Goal: Information Seeking & Learning: Learn about a topic

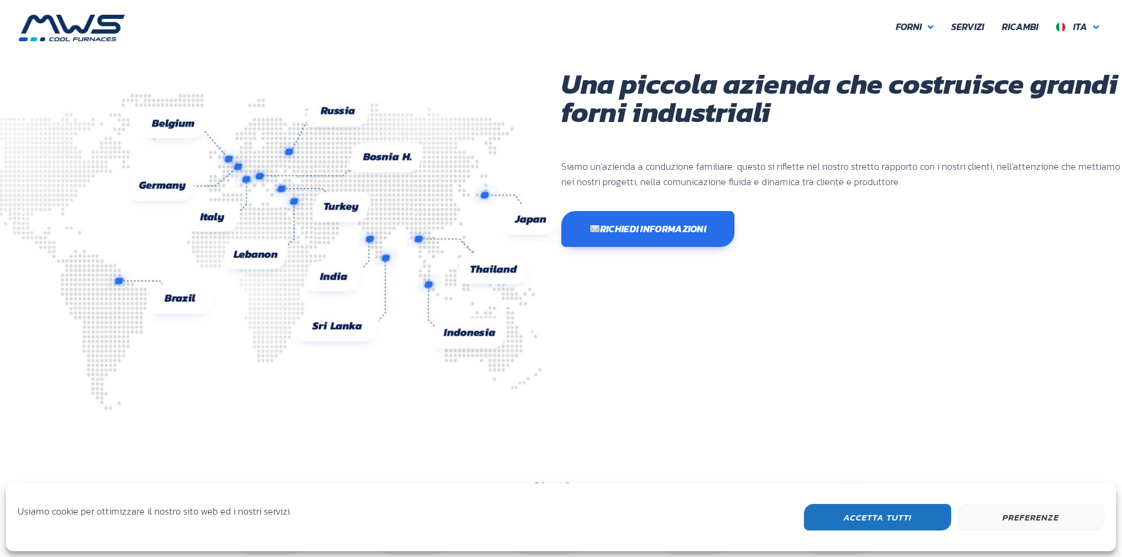
scroll to position [313, 707]
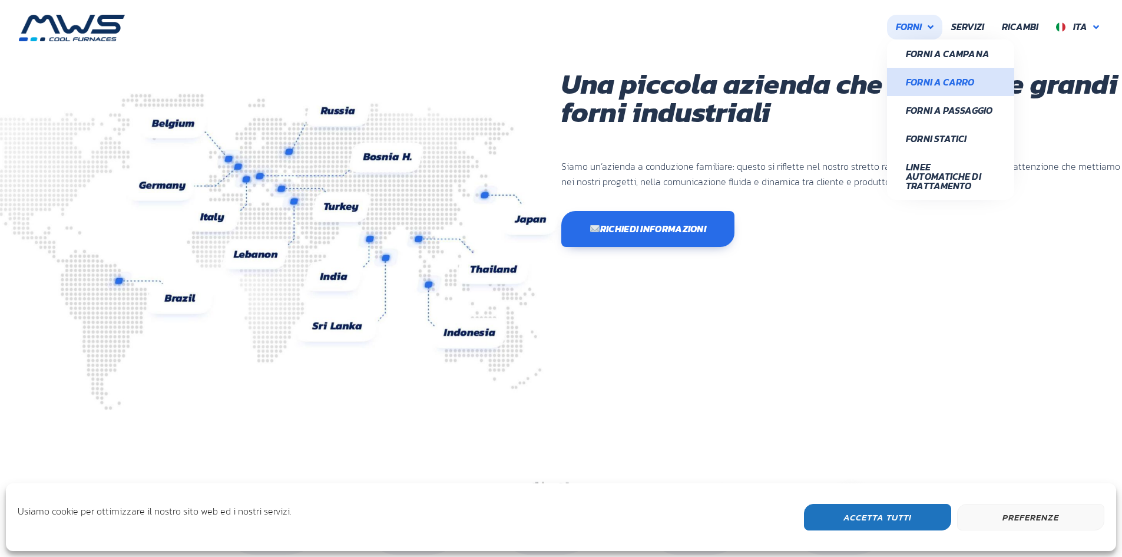
click at [946, 82] on span "Forni a Carro" at bounding box center [951, 81] width 90 height 9
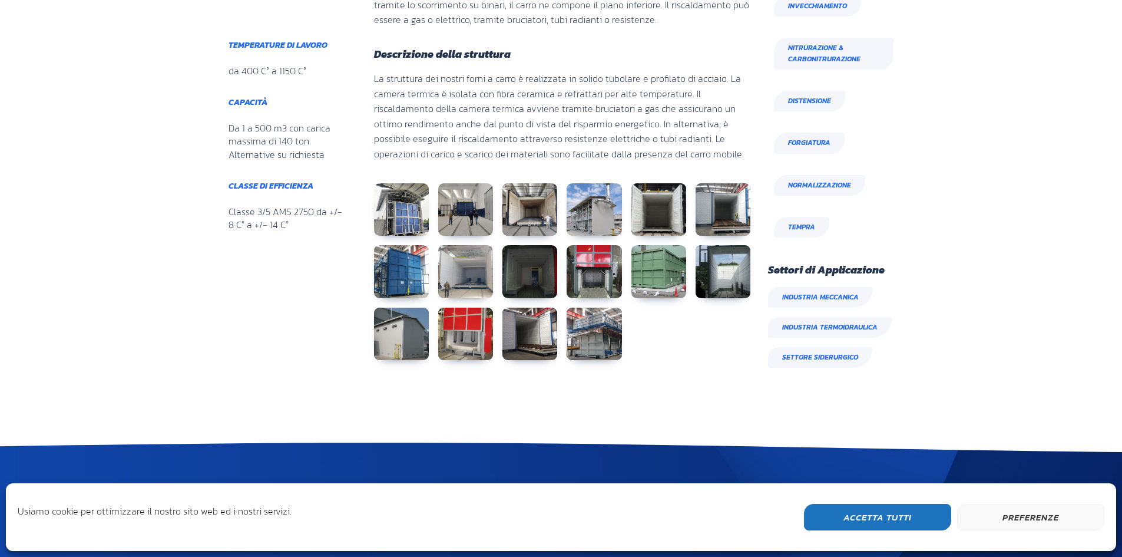
scroll to position [707, 0]
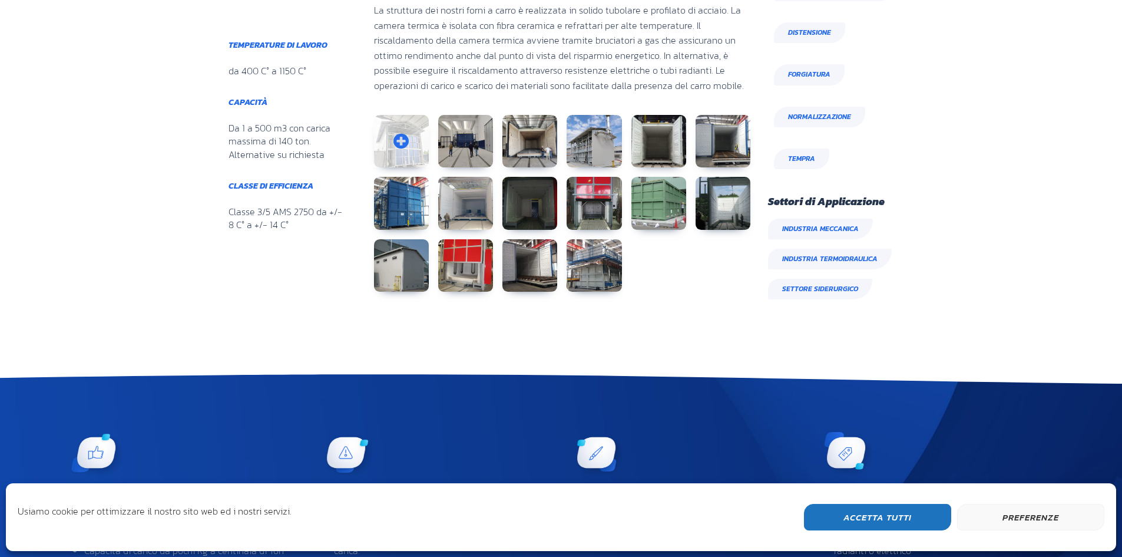
click at [416, 150] on link at bounding box center [401, 141] width 55 height 53
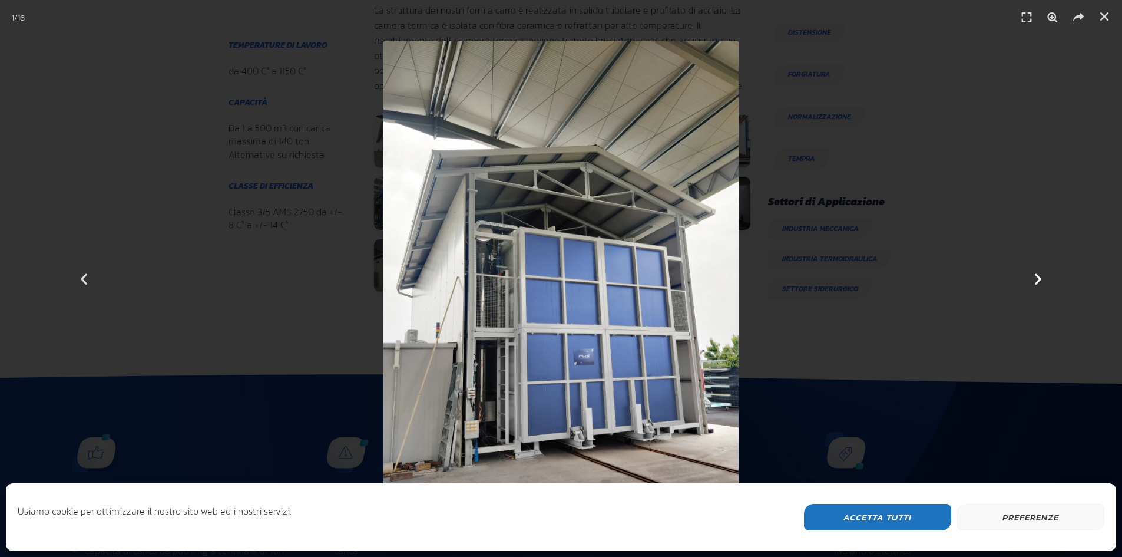
click at [1043, 282] on icon "Next slide" at bounding box center [1038, 278] width 15 height 15
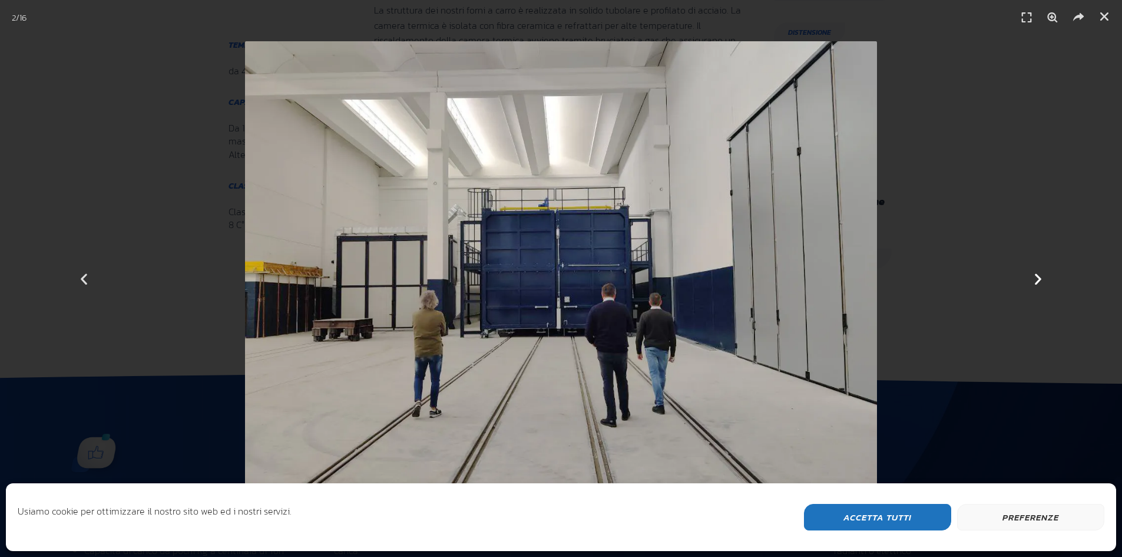
click at [1047, 269] on div "Successivo" at bounding box center [1038, 278] width 168 height 557
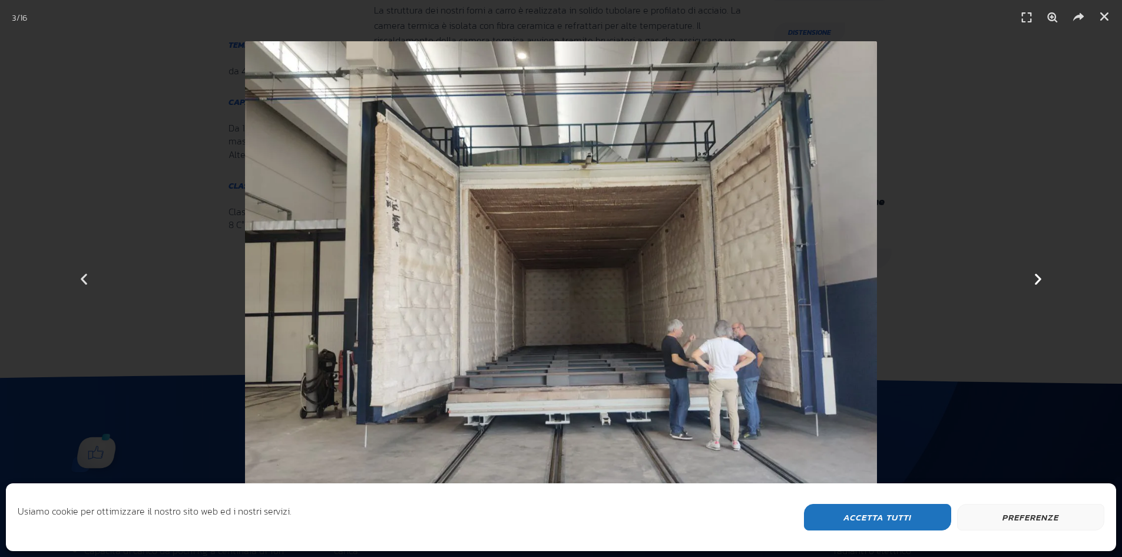
click at [1042, 280] on icon "Next slide" at bounding box center [1038, 278] width 15 height 15
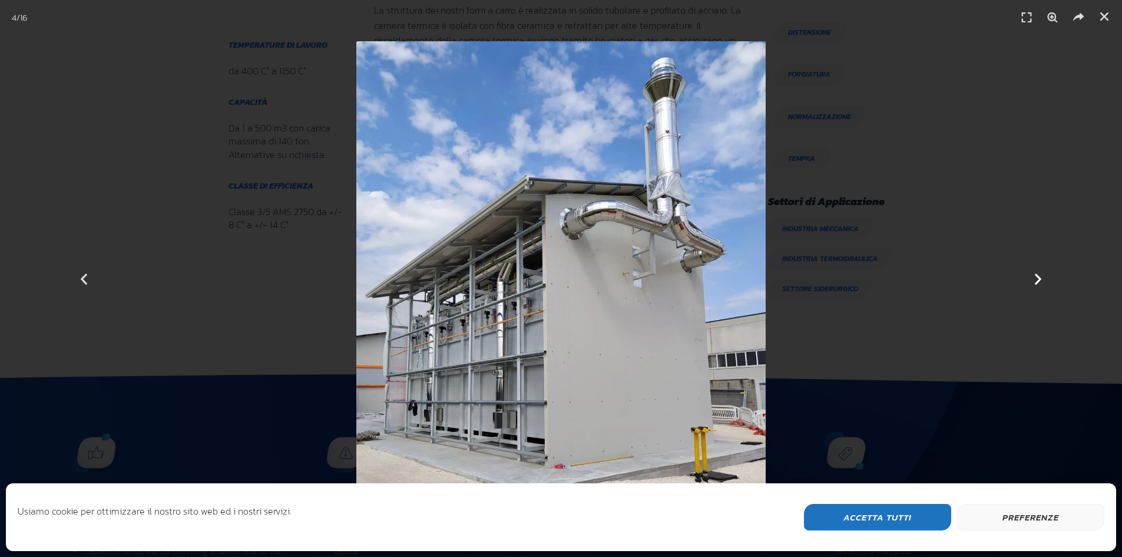
click at [1036, 279] on icon "Next slide" at bounding box center [1038, 278] width 15 height 15
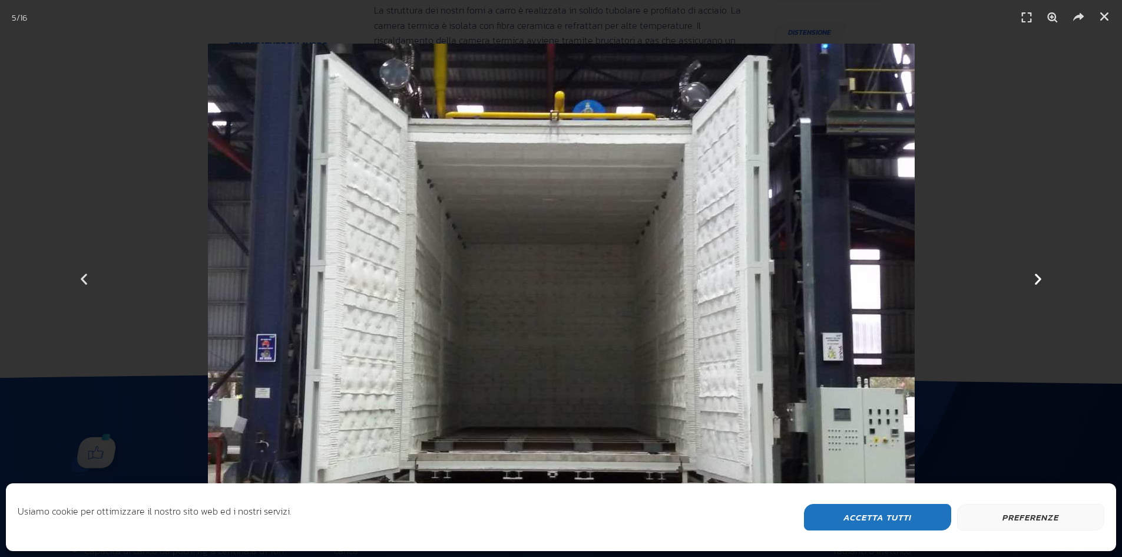
click at [1036, 277] on icon "Next slide" at bounding box center [1038, 278] width 15 height 15
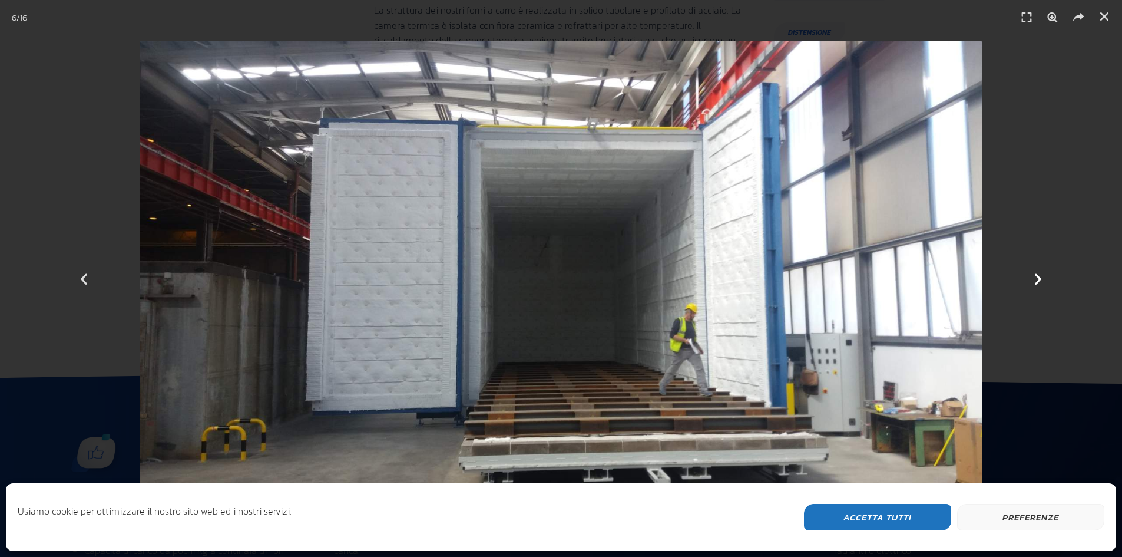
click at [1036, 277] on icon "Next slide" at bounding box center [1038, 278] width 15 height 15
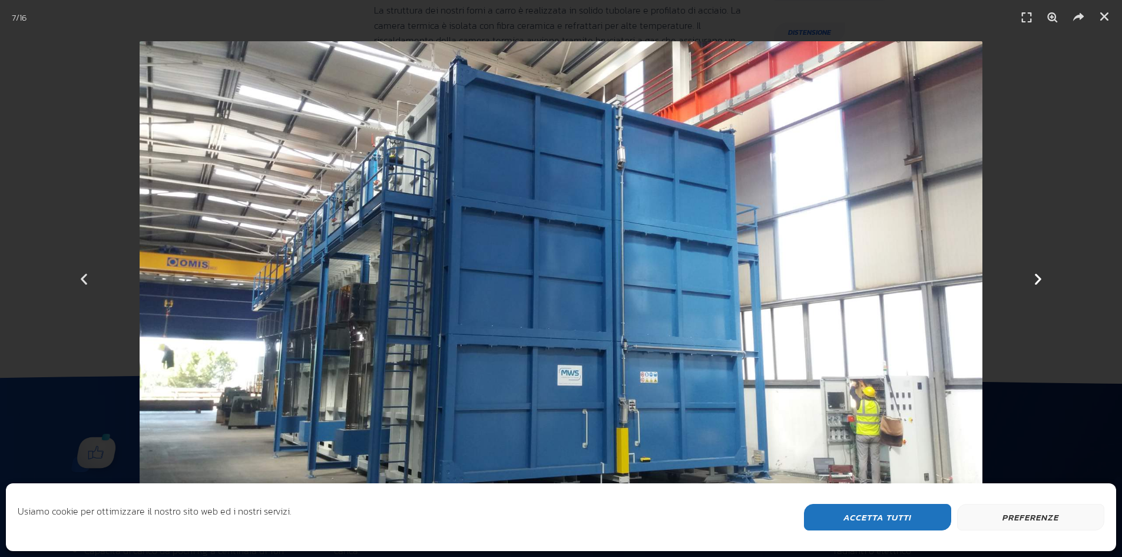
click at [1037, 277] on icon "Next slide" at bounding box center [1038, 278] width 15 height 15
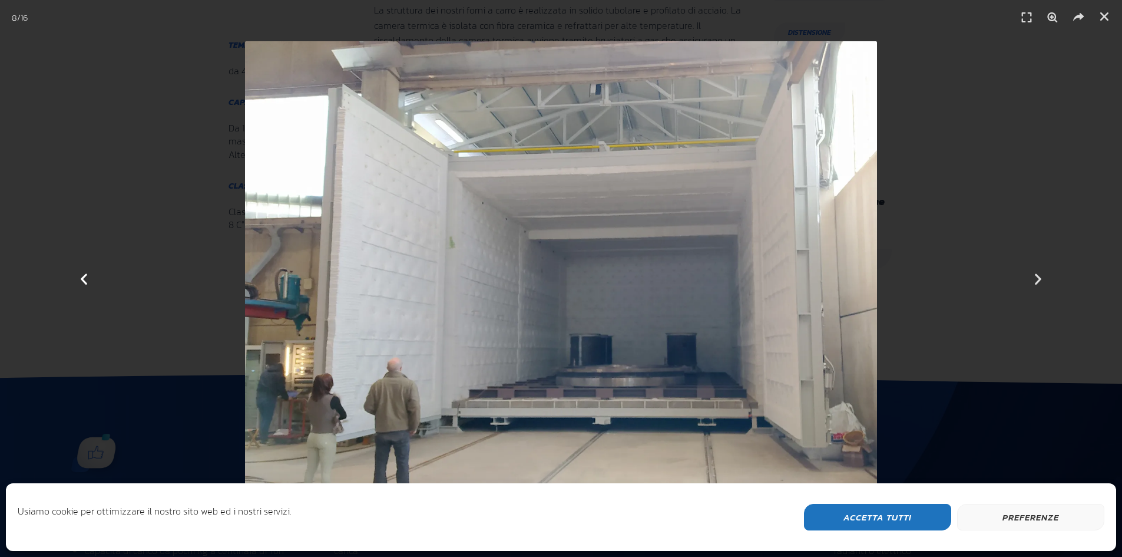
click at [86, 280] on icon "Previous slide" at bounding box center [84, 278] width 15 height 15
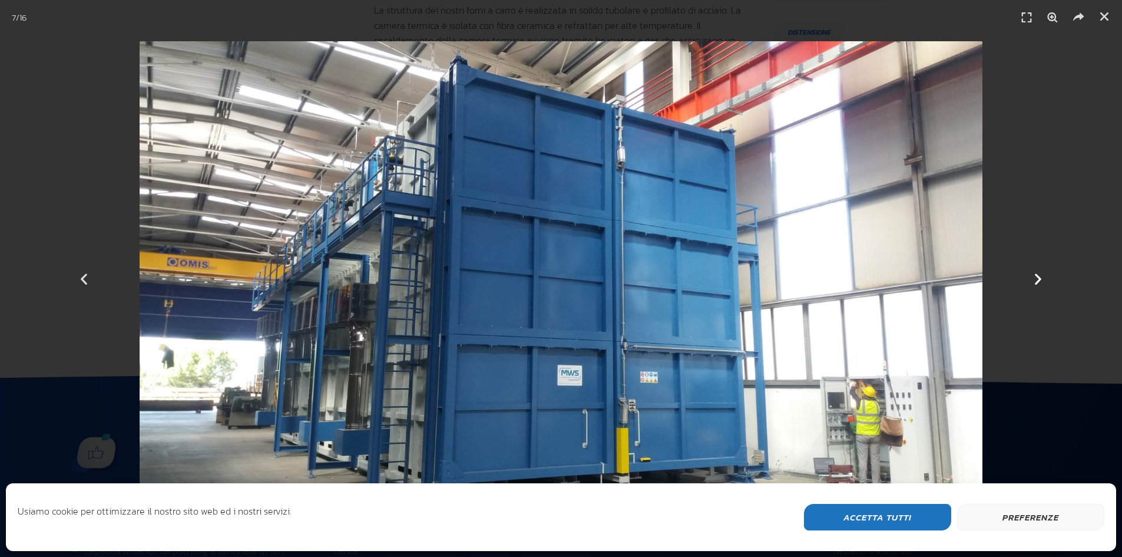
click at [1039, 277] on icon "Next slide" at bounding box center [1038, 278] width 15 height 15
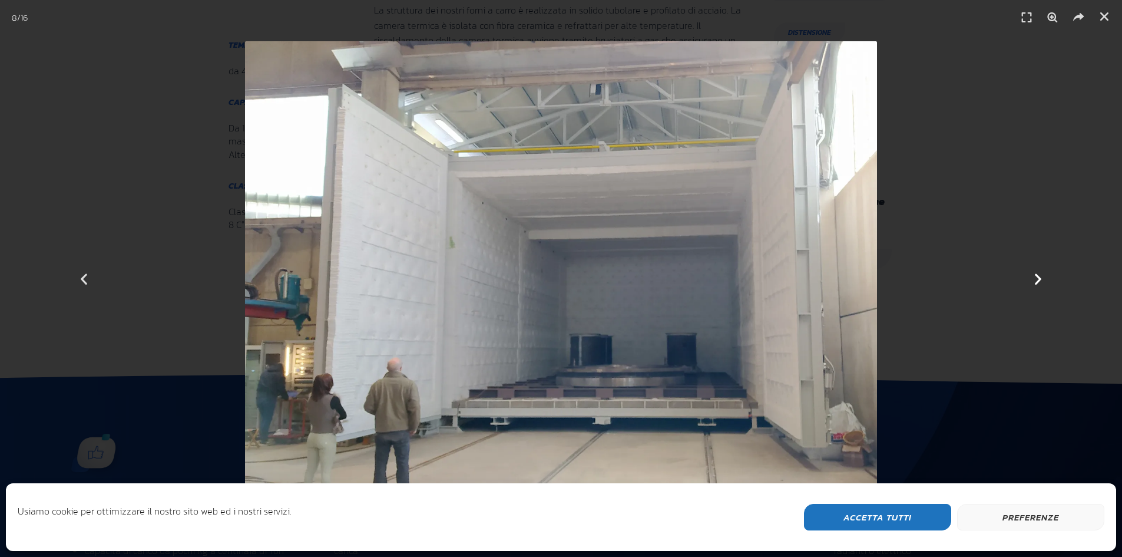
click at [1039, 277] on icon "Next slide" at bounding box center [1038, 278] width 15 height 15
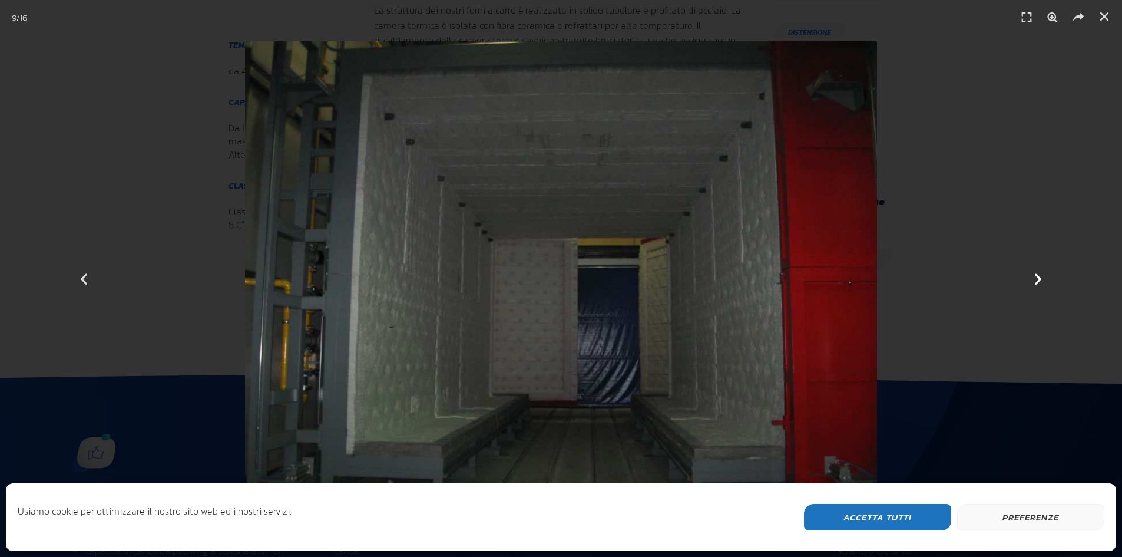
click at [1040, 277] on icon "Next slide" at bounding box center [1038, 278] width 15 height 15
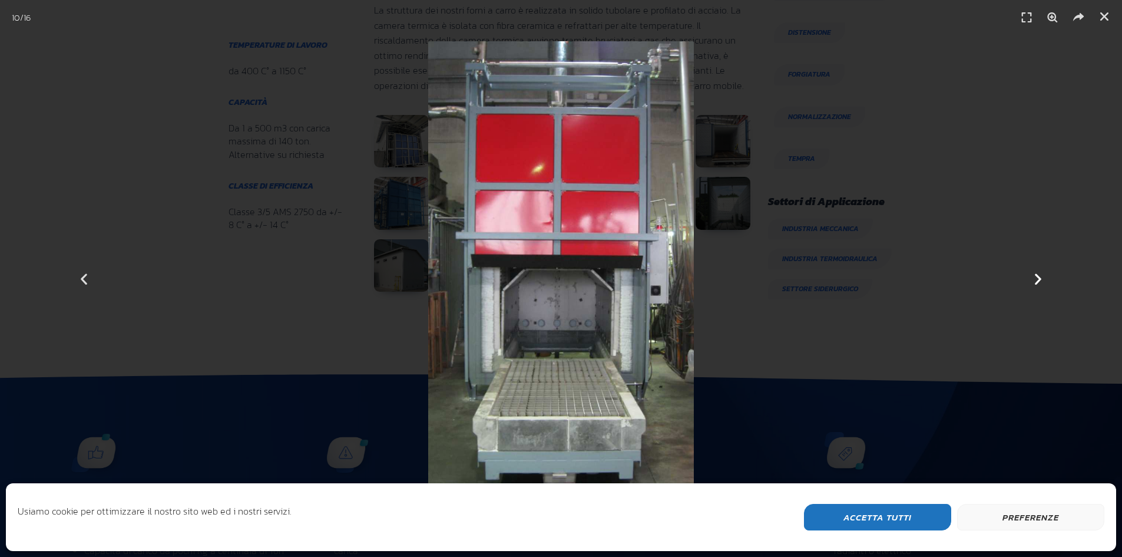
click at [1040, 277] on icon "Next slide" at bounding box center [1038, 278] width 15 height 15
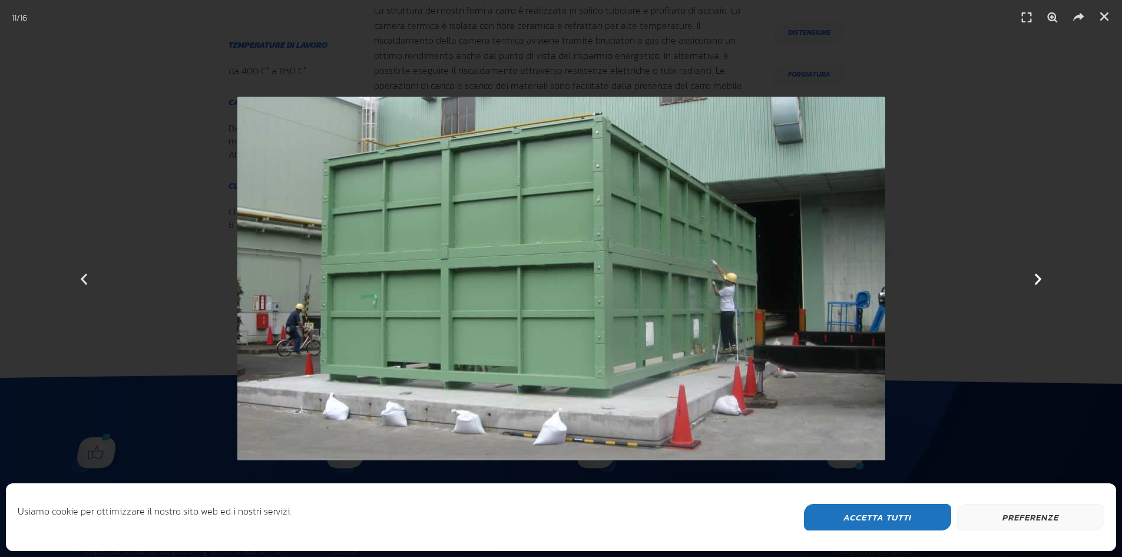
click at [1040, 277] on icon "Next slide" at bounding box center [1038, 278] width 15 height 15
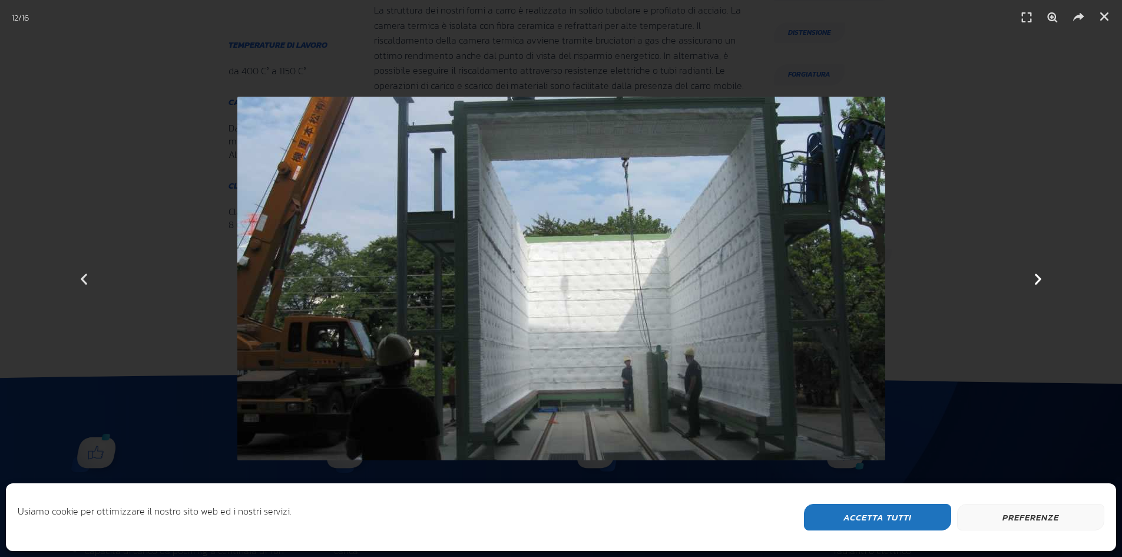
click at [1040, 277] on icon "Next slide" at bounding box center [1038, 278] width 15 height 15
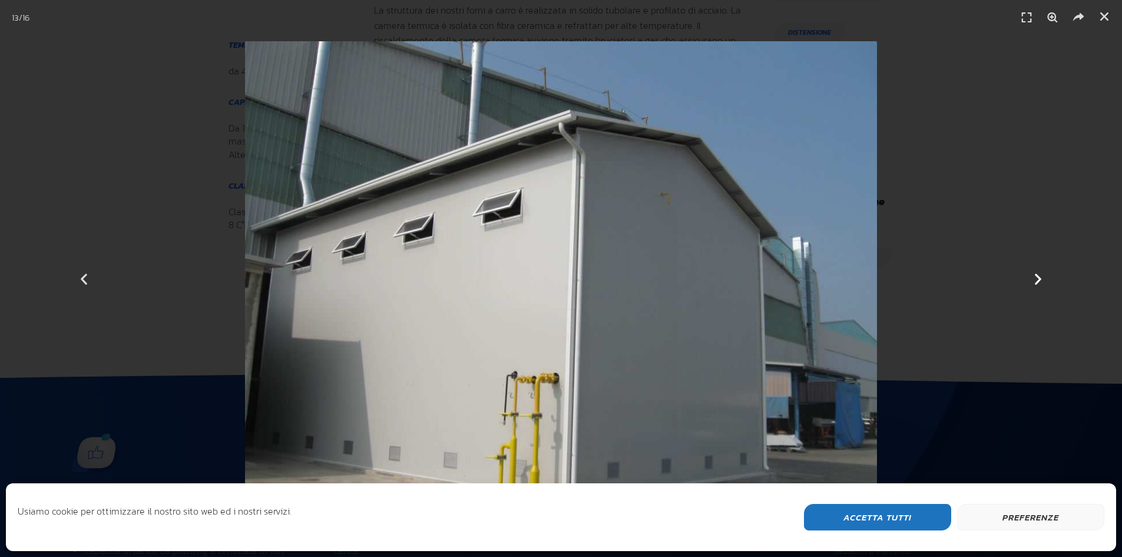
click at [1040, 277] on icon "Next slide" at bounding box center [1038, 278] width 15 height 15
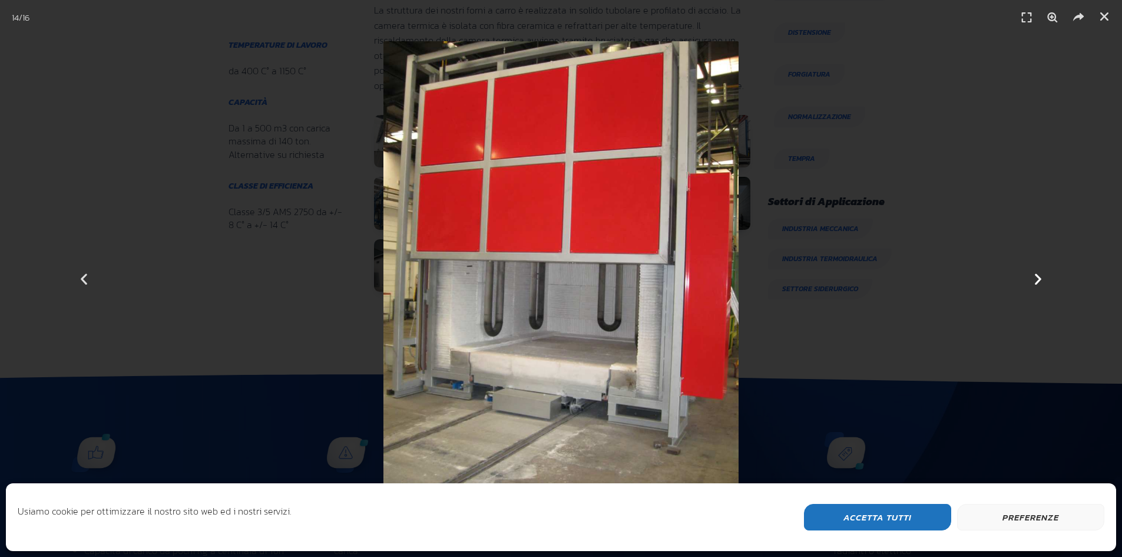
click at [1040, 277] on icon "Next slide" at bounding box center [1038, 278] width 15 height 15
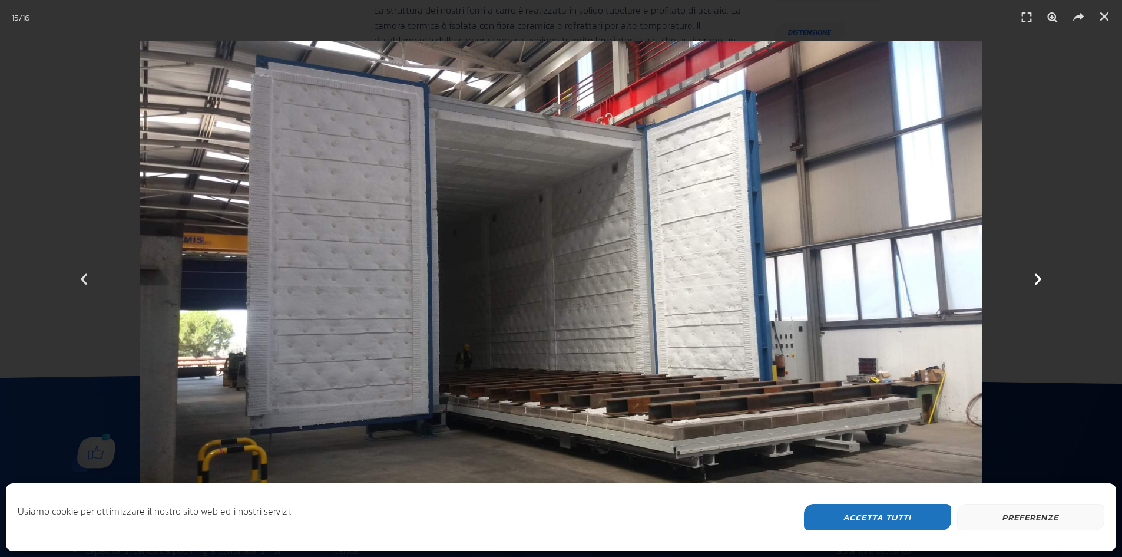
click at [1040, 277] on icon "Next slide" at bounding box center [1038, 278] width 15 height 15
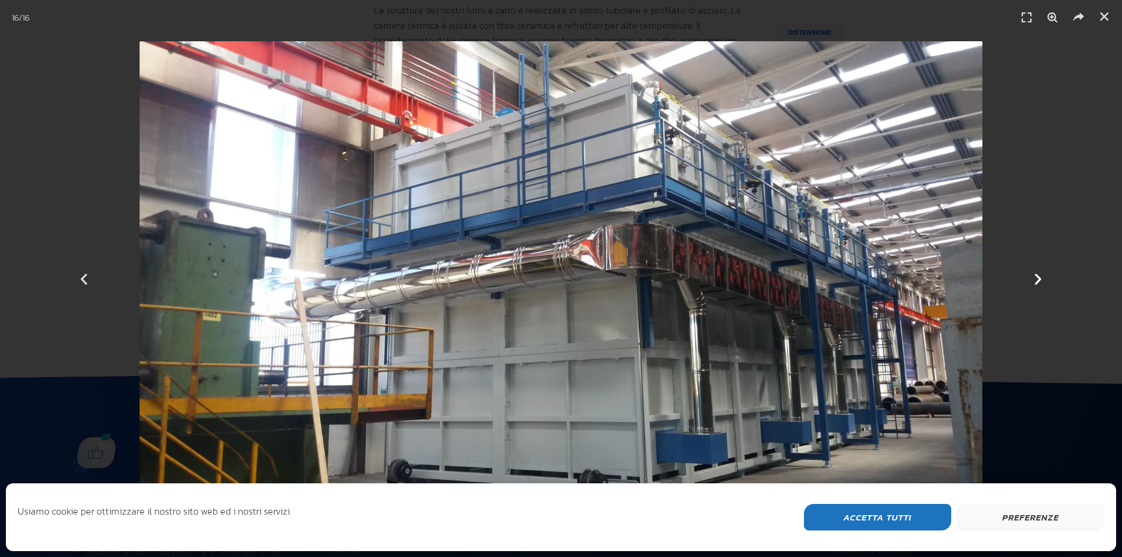
click at [1040, 277] on icon "Next slide" at bounding box center [1038, 278] width 15 height 15
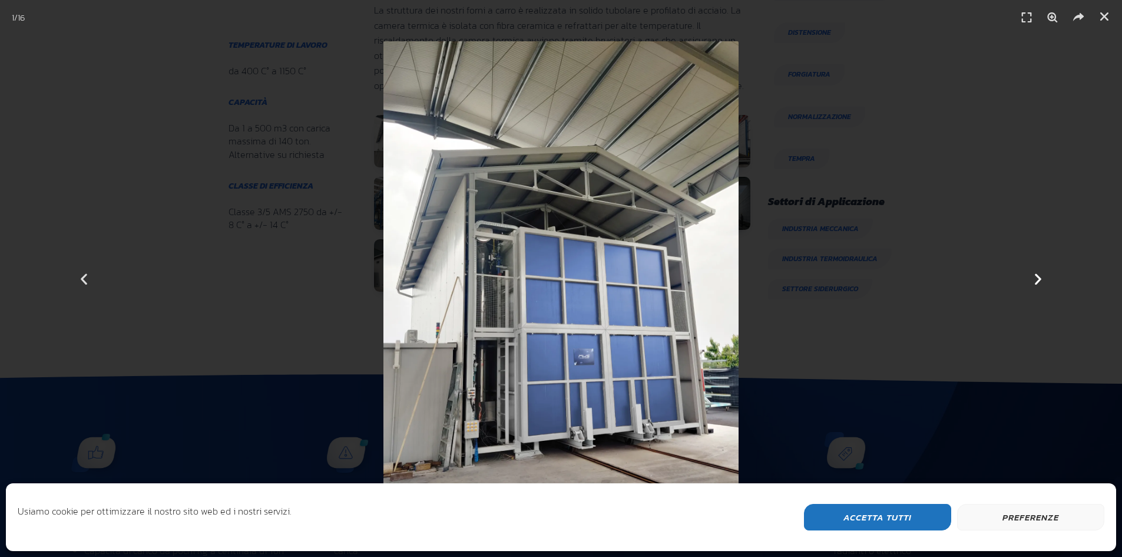
click at [1040, 277] on icon "Next slide" at bounding box center [1038, 278] width 15 height 15
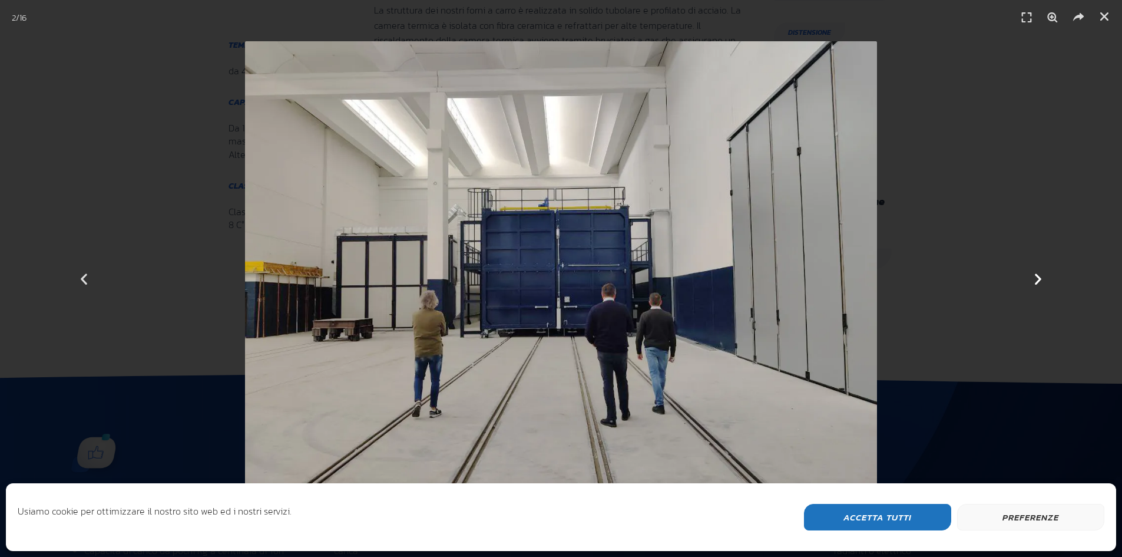
click at [1040, 277] on icon "Next slide" at bounding box center [1038, 278] width 15 height 15
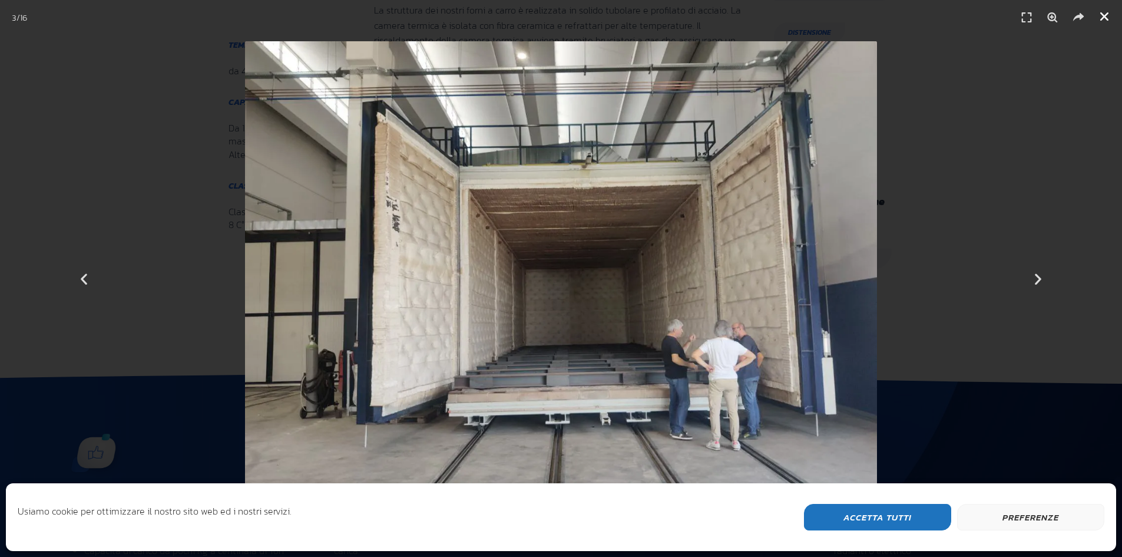
click at [1109, 18] on icon "Chiudi (Esc)" at bounding box center [1105, 17] width 12 height 12
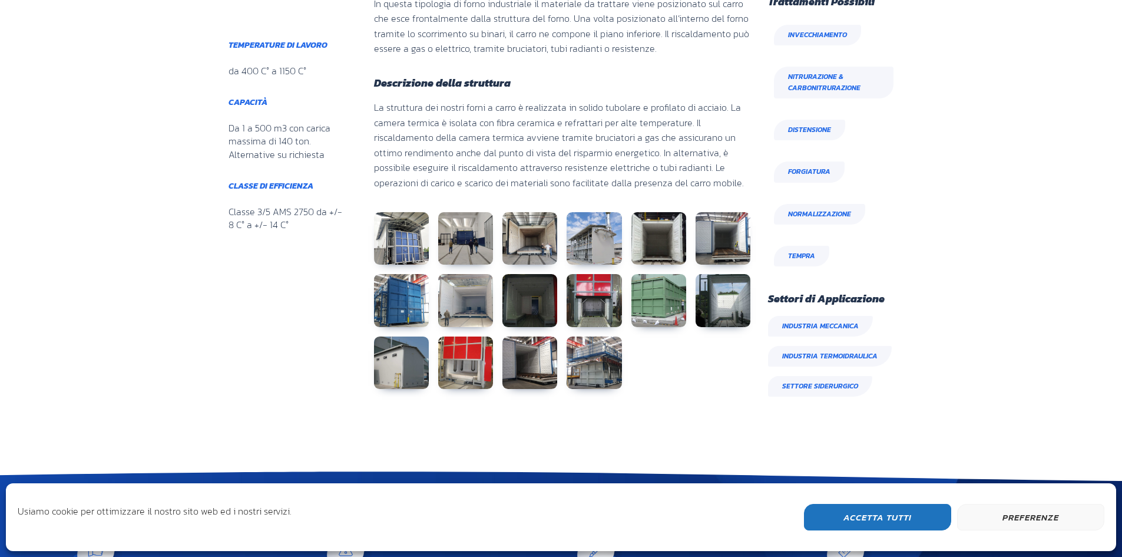
scroll to position [648, 0]
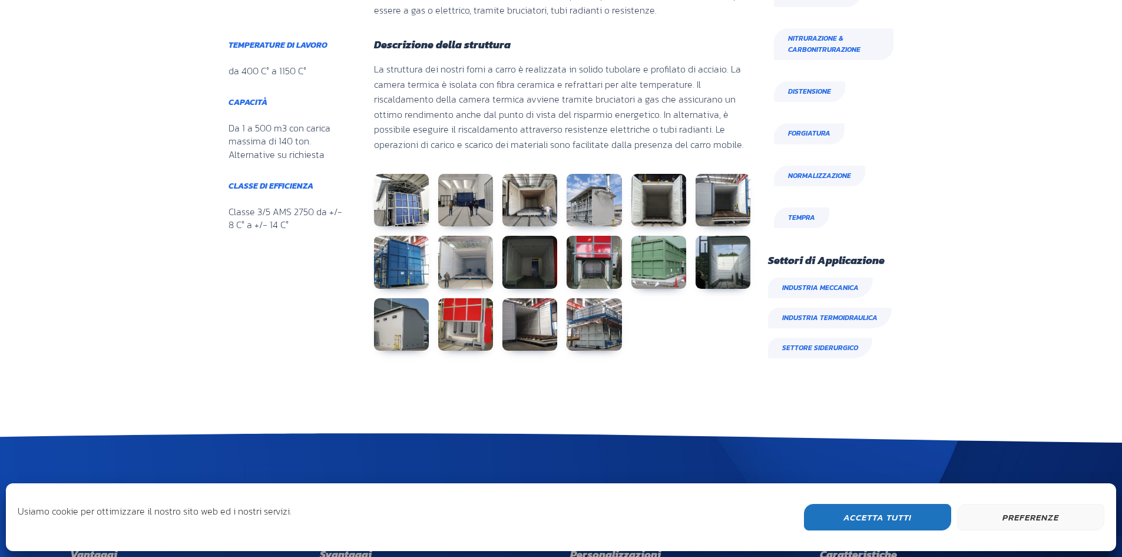
click at [882, 510] on button "Accetta Tutti" at bounding box center [877, 517] width 147 height 27
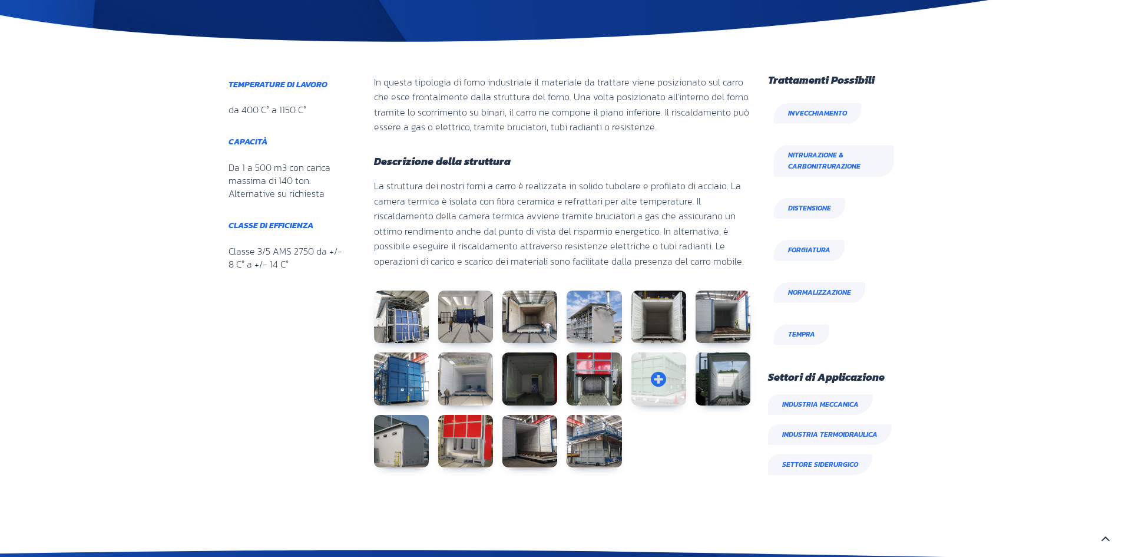
scroll to position [530, 0]
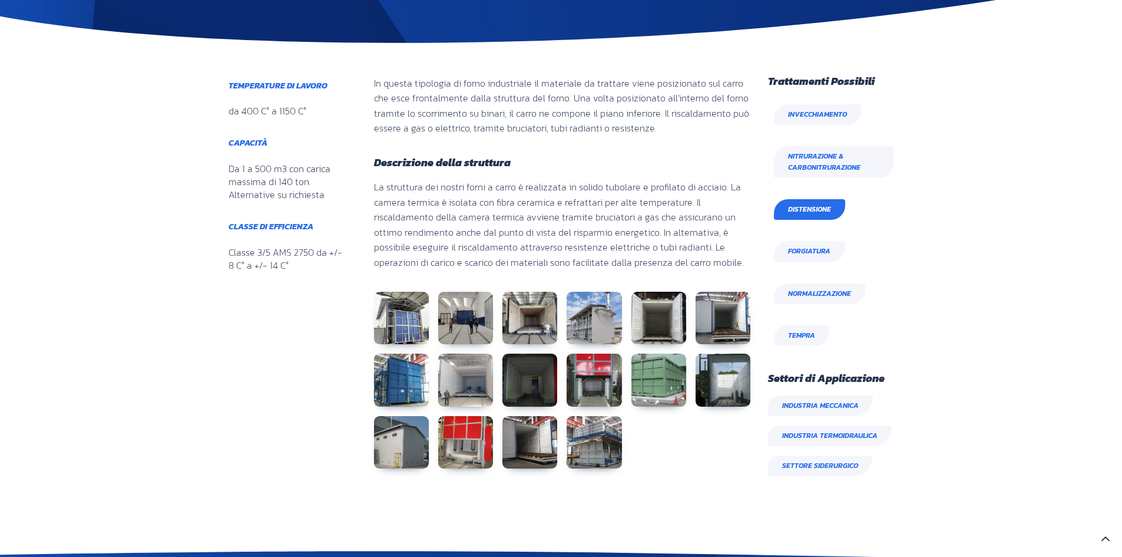
click at [806, 212] on span "Distensione" at bounding box center [809, 209] width 43 height 11
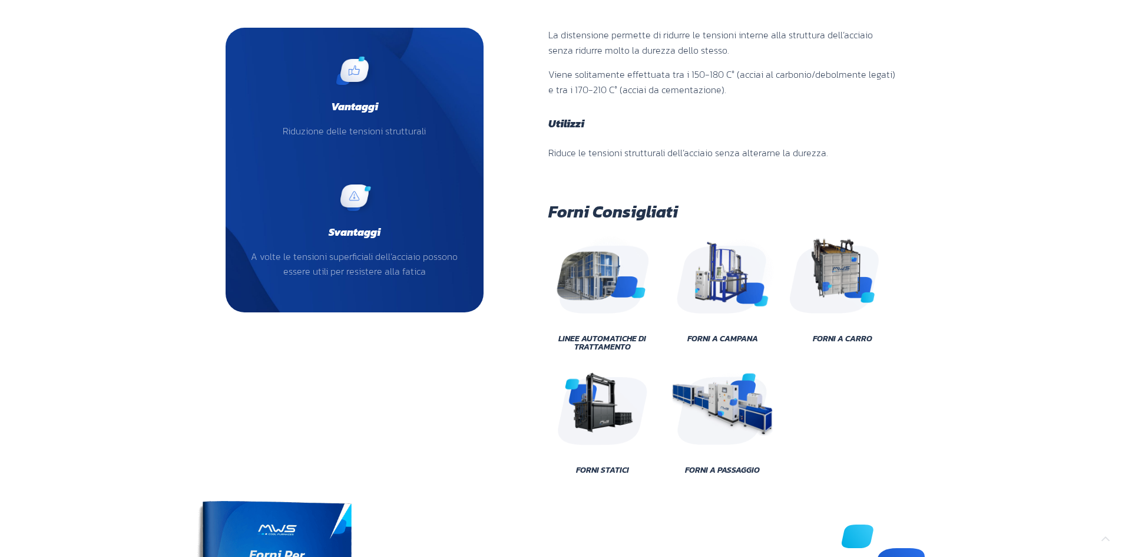
scroll to position [177, 0]
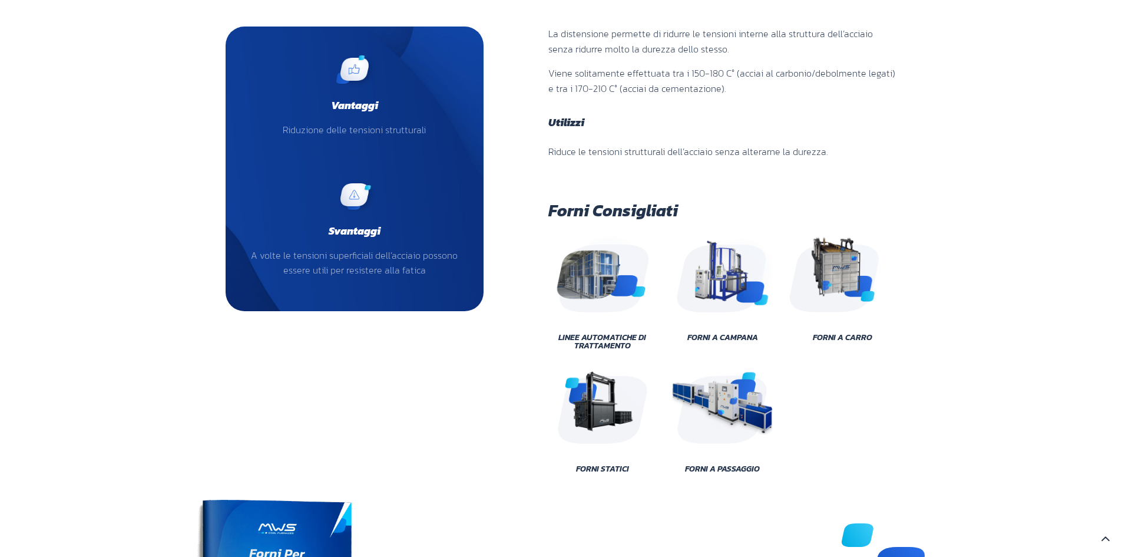
click at [737, 271] on img at bounding box center [723, 273] width 106 height 80
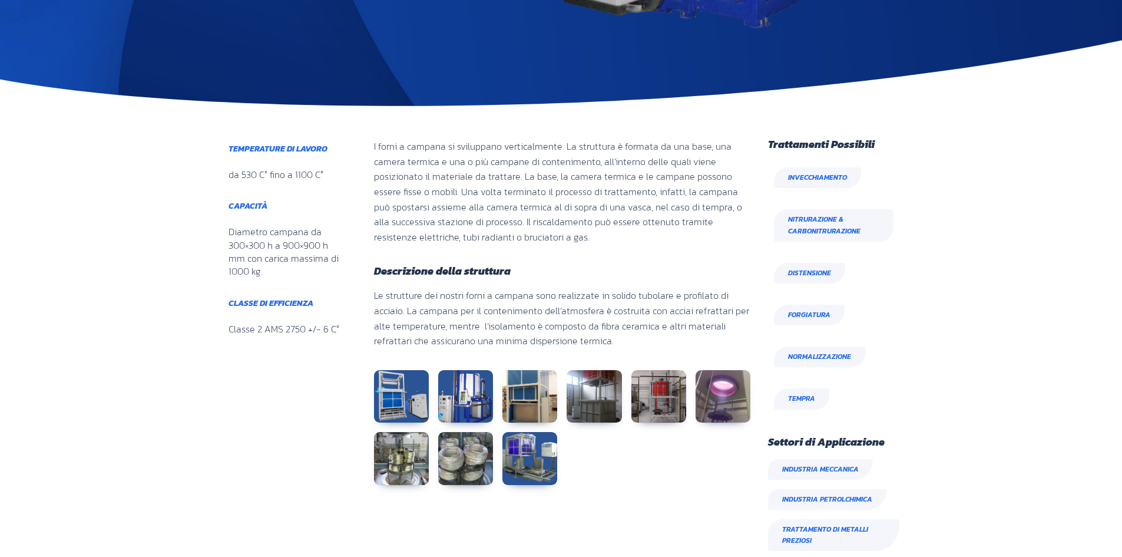
scroll to position [471, 0]
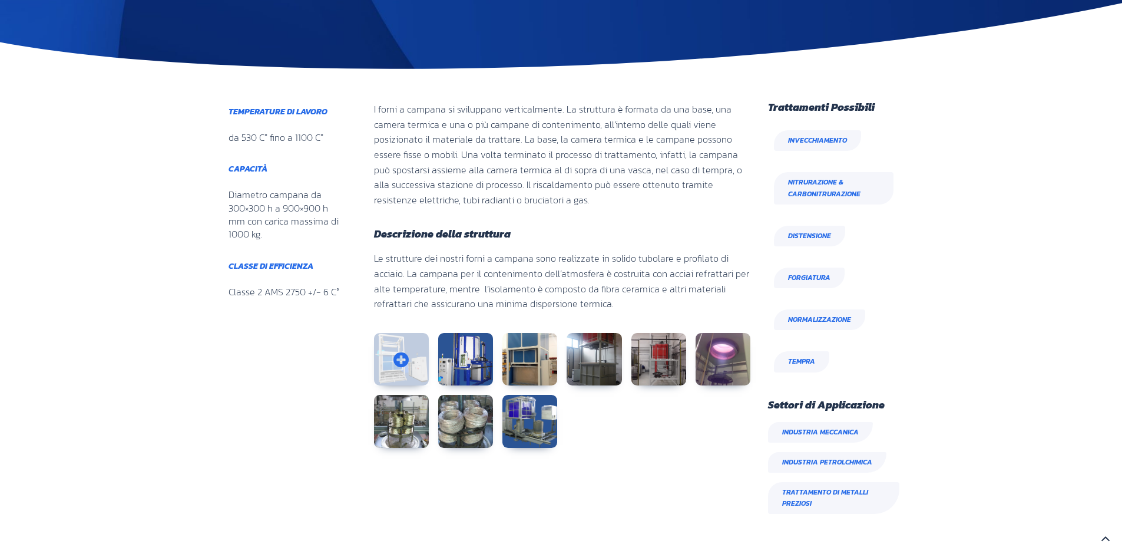
click at [386, 350] on link at bounding box center [401, 359] width 55 height 53
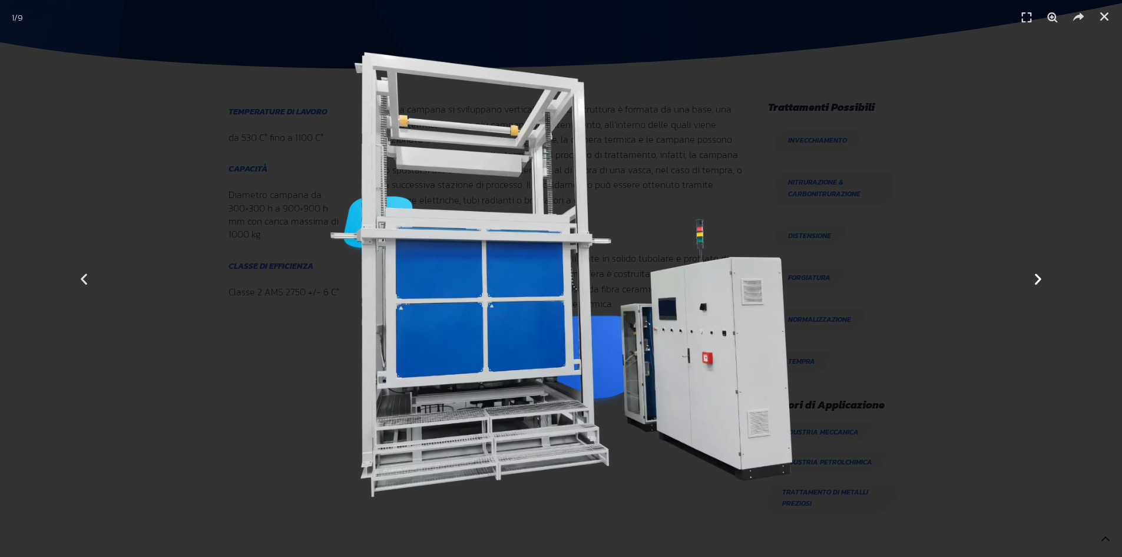
click at [1031, 281] on icon "Next slide" at bounding box center [1038, 278] width 15 height 15
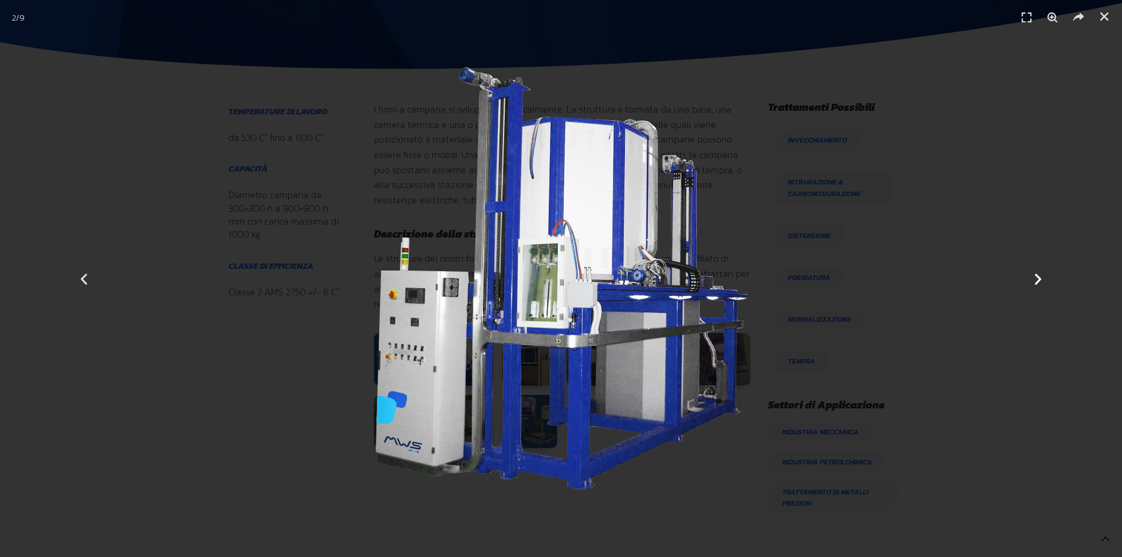
click at [1033, 279] on icon "Next slide" at bounding box center [1038, 278] width 15 height 15
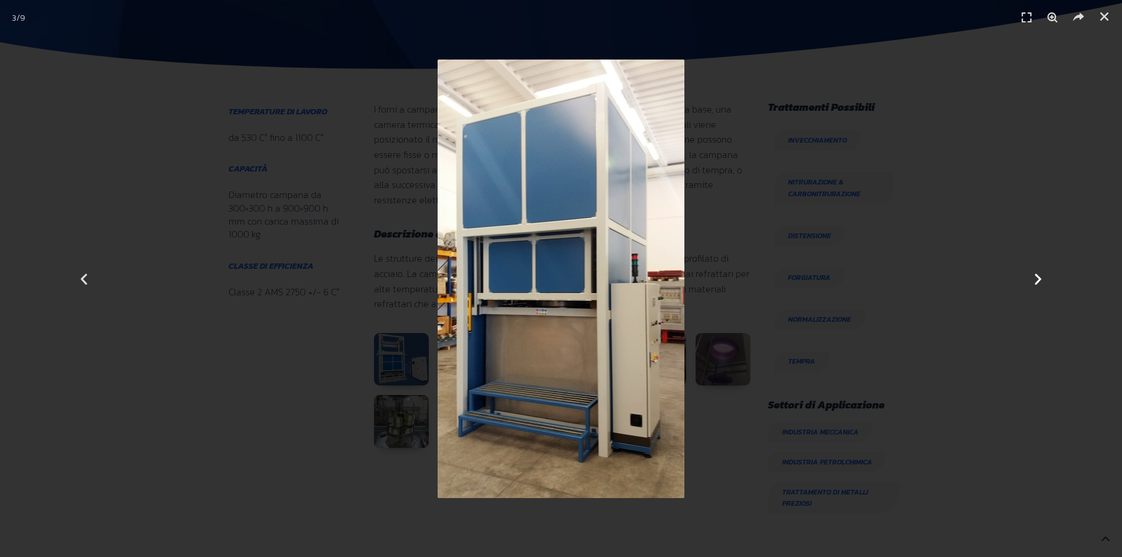
click at [1033, 279] on icon "Next slide" at bounding box center [1038, 278] width 15 height 15
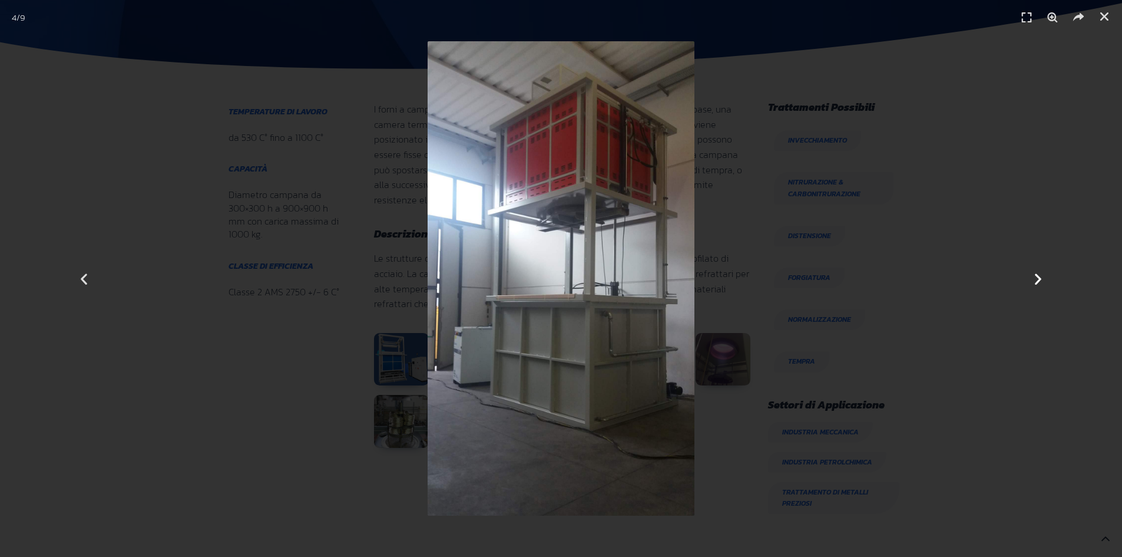
click at [1033, 279] on icon "Next slide" at bounding box center [1038, 278] width 15 height 15
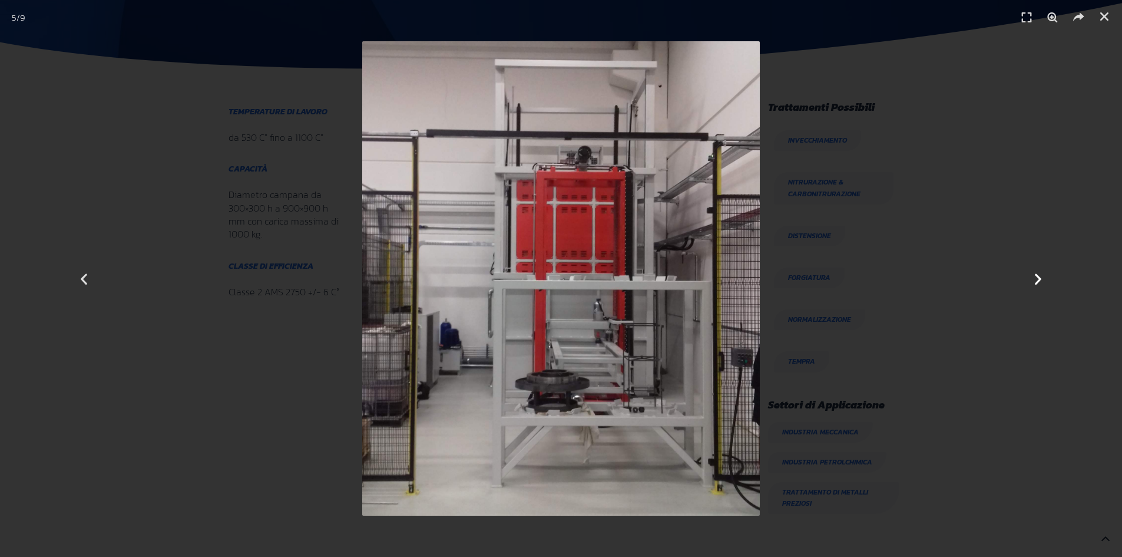
click at [1033, 279] on icon "Next slide" at bounding box center [1038, 278] width 15 height 15
